Goal: Check status: Check status

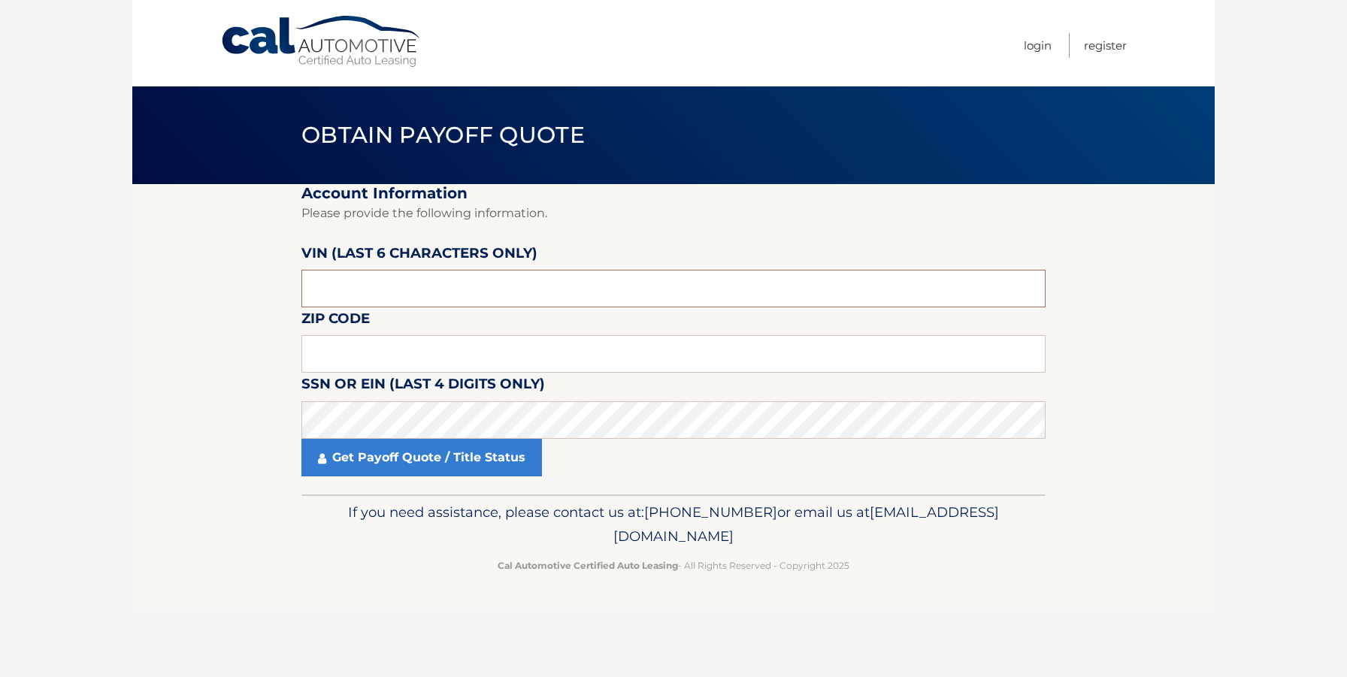
click at [370, 294] on input "text" at bounding box center [673, 289] width 744 height 38
type input "186659"
type input "19073"
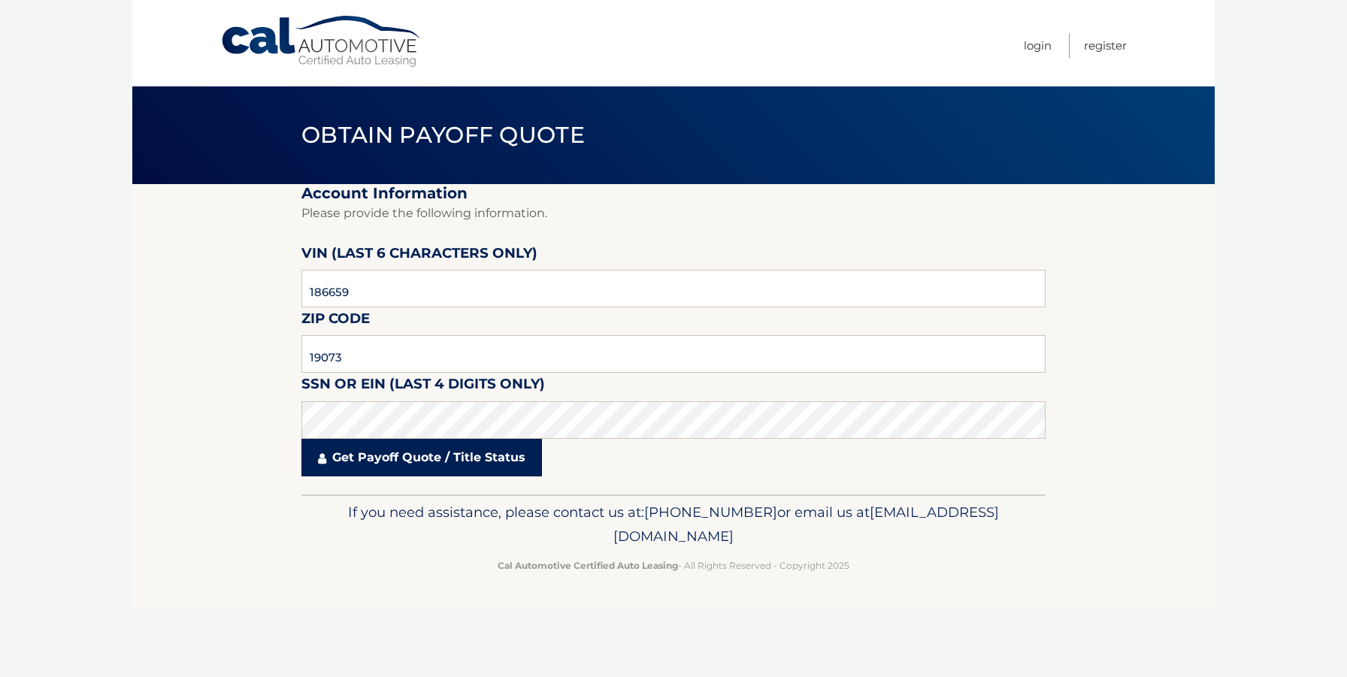
click at [424, 455] on link "Get Payoff Quote / Title Status" at bounding box center [421, 458] width 240 height 38
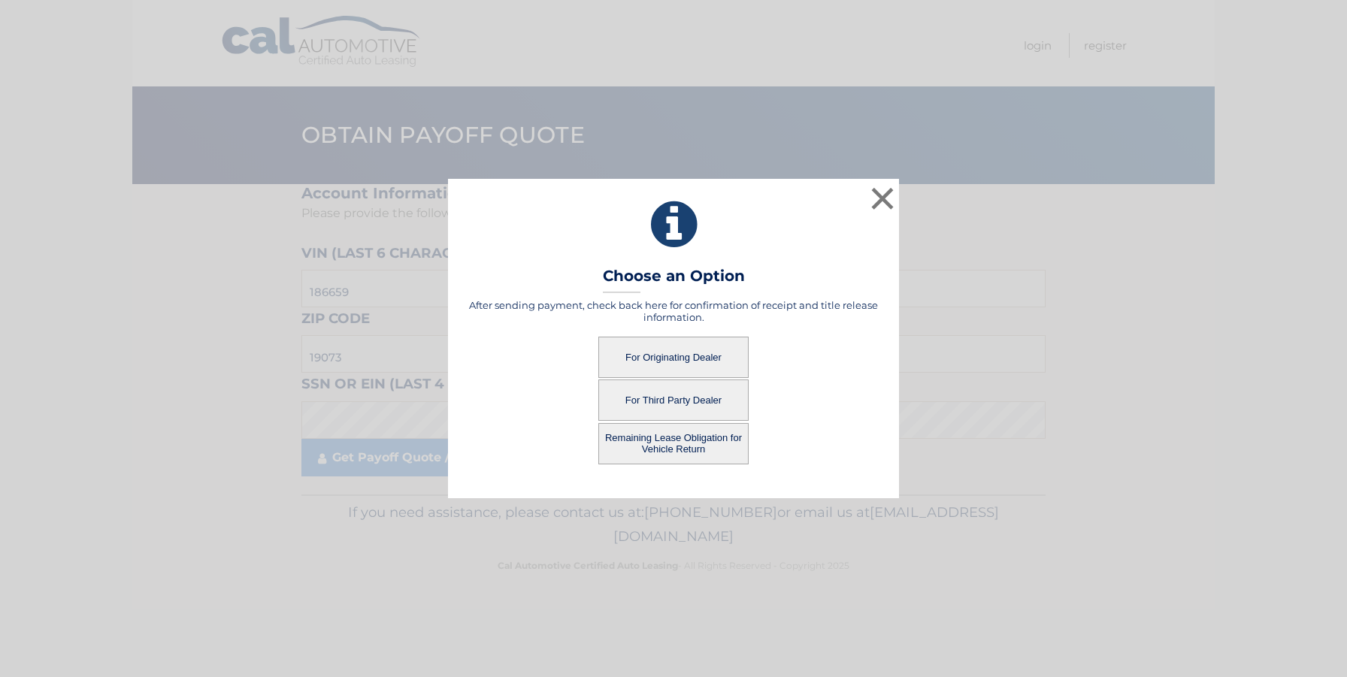
click at [656, 358] on button "For Originating Dealer" at bounding box center [673, 357] width 150 height 41
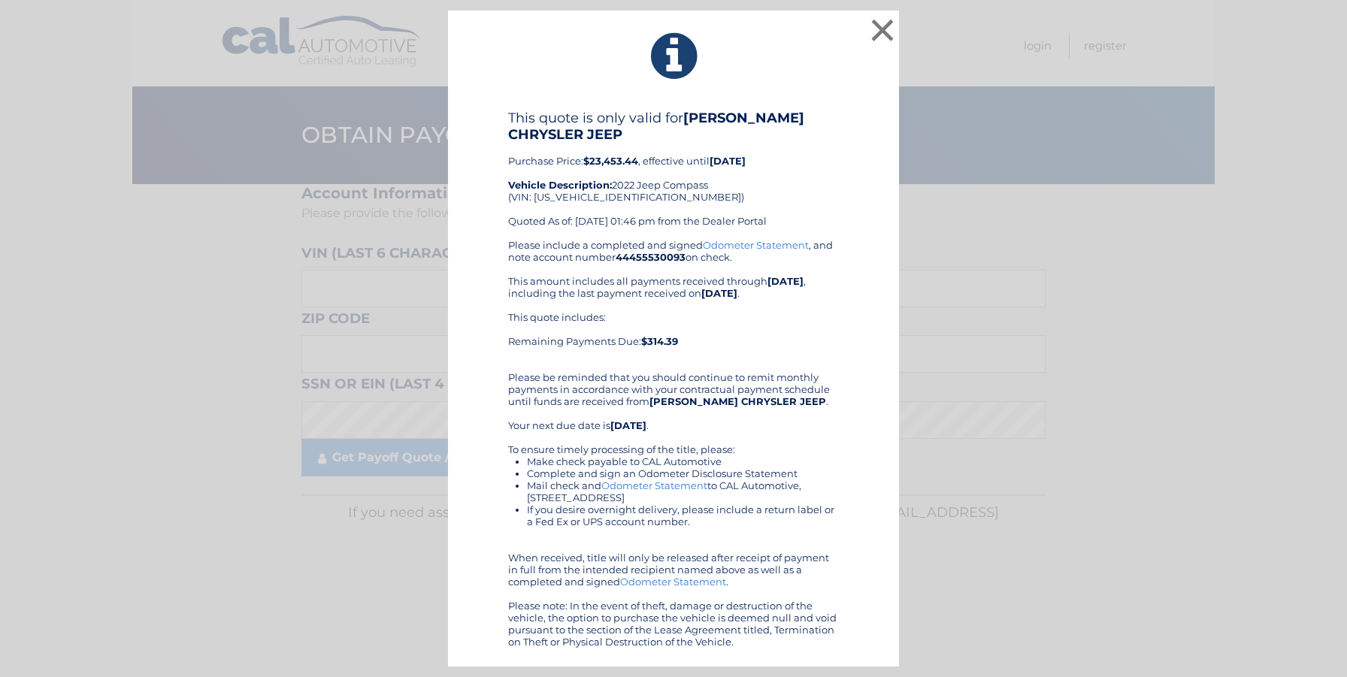
click at [302, 259] on div "× This quote is only valid for DAVID DODGE CHRYSLER JEEP Purchase Price: $23,45…" at bounding box center [673, 339] width 1335 height 657
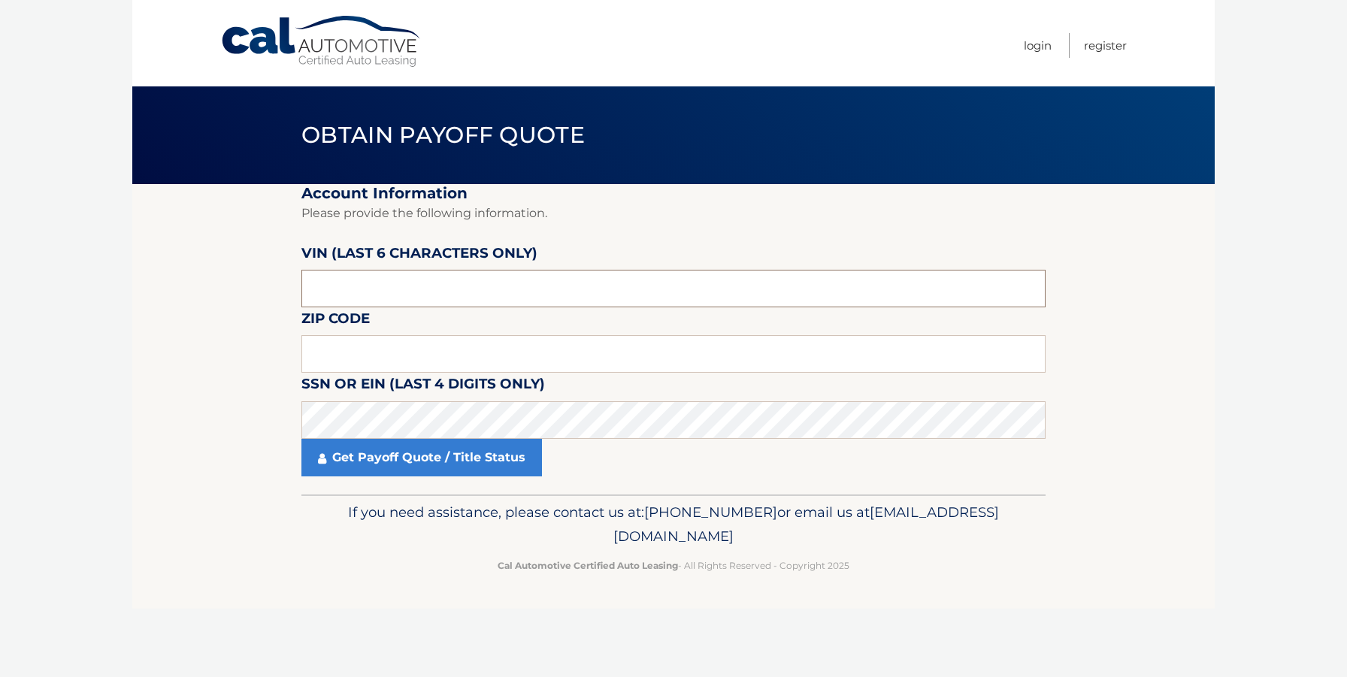
click at [371, 287] on input "text" at bounding box center [673, 289] width 744 height 38
type input "186659"
type input "19073"
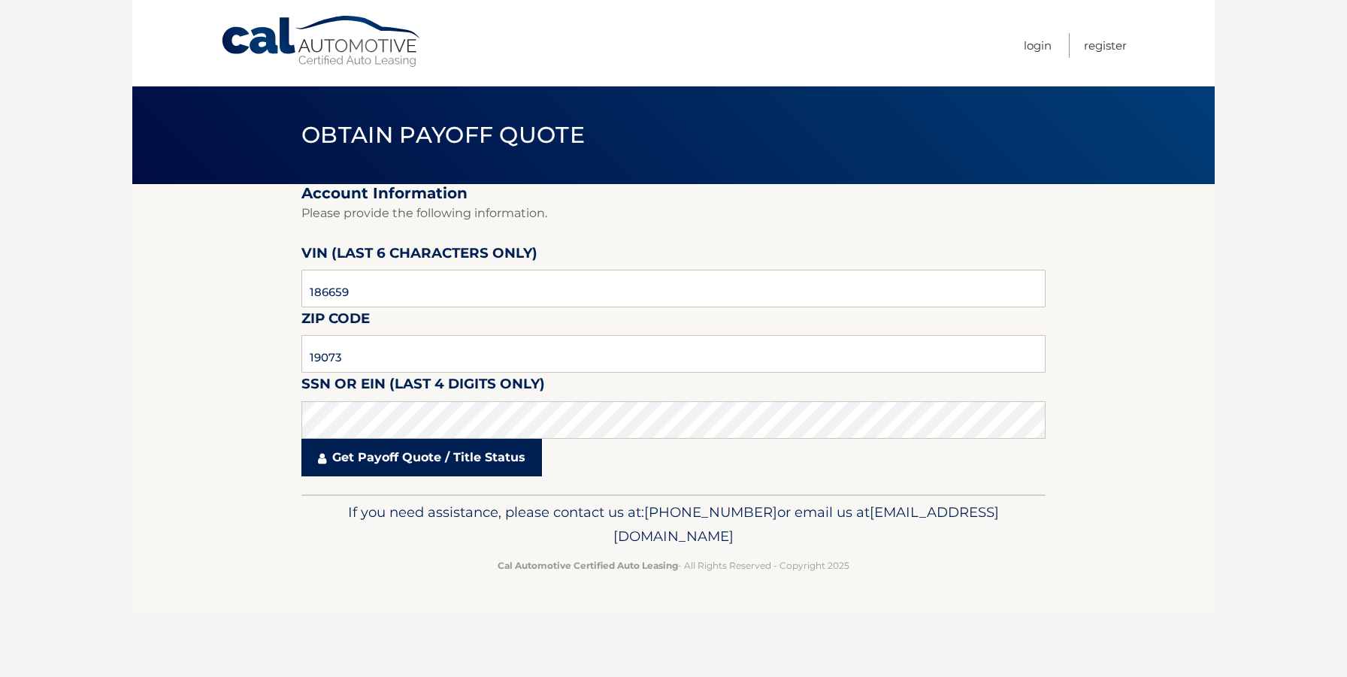
click at [472, 439] on link "Get Payoff Quote / Title Status" at bounding box center [421, 458] width 240 height 38
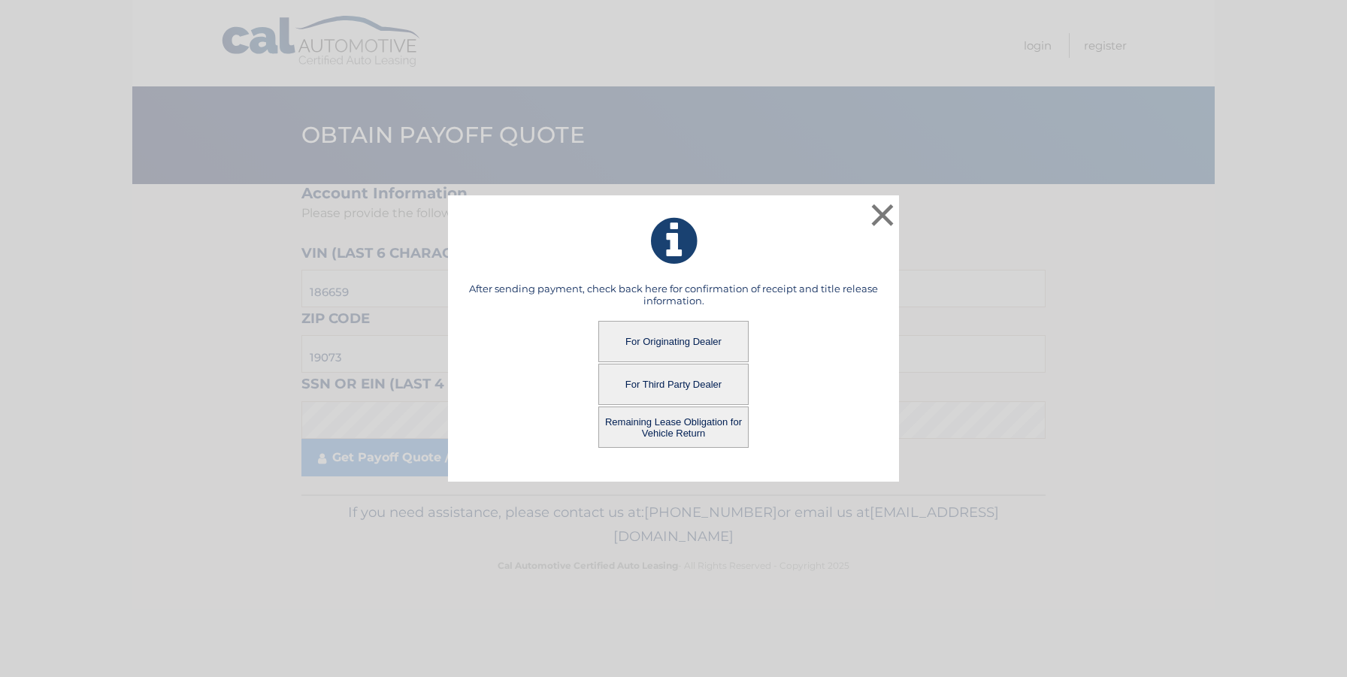
click at [655, 429] on button "Remaining Lease Obligation for Vehicle Return" at bounding box center [673, 427] width 150 height 41
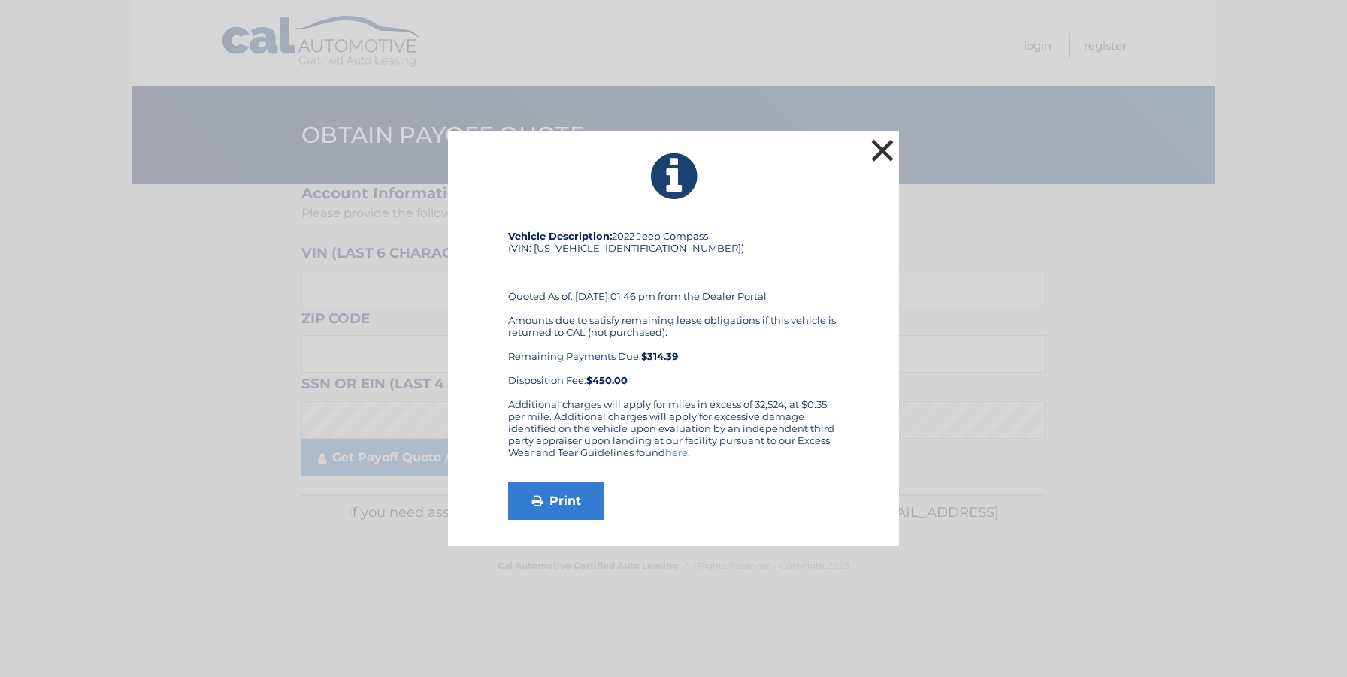
click at [883, 154] on button "×" at bounding box center [882, 150] width 30 height 30
